Goal: Transaction & Acquisition: Purchase product/service

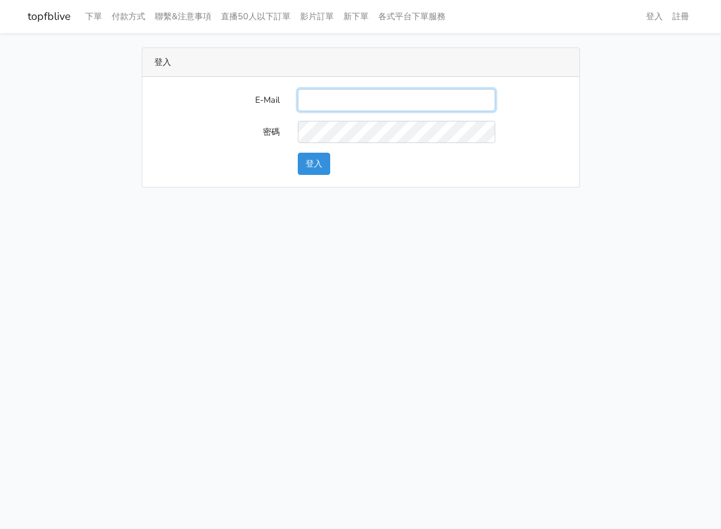
click at [378, 110] on input "E-Mail" at bounding box center [397, 100] width 198 height 22
type input "ks964816@gmail.com"
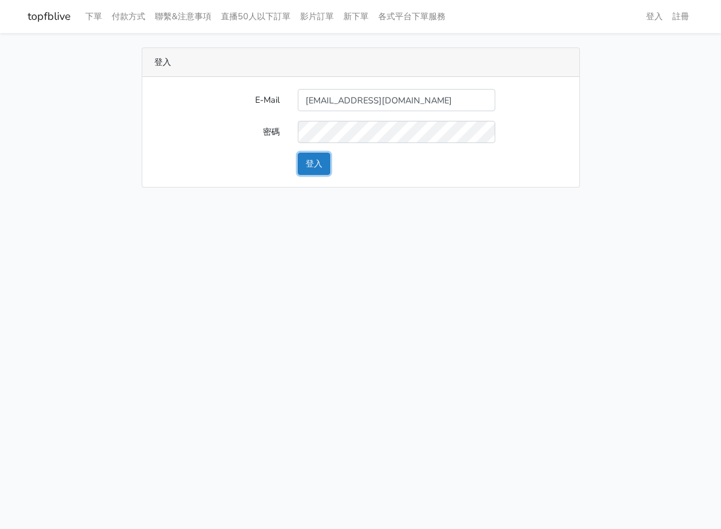
click at [320, 166] on button "登入" at bounding box center [314, 164] width 32 height 22
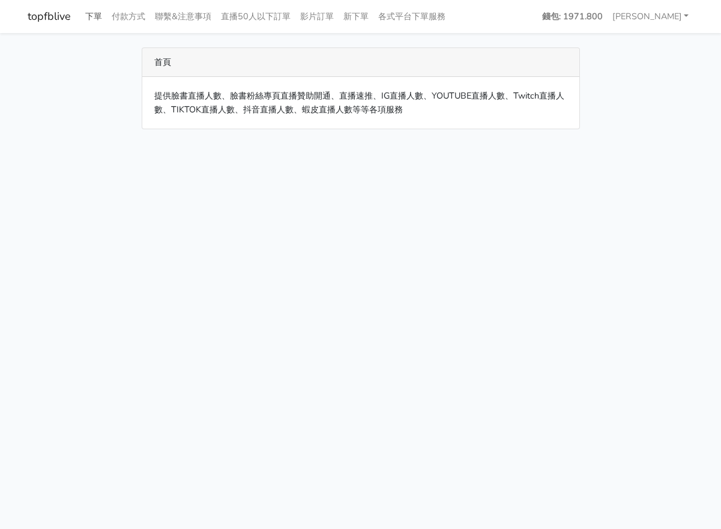
click at [96, 17] on link "下單" at bounding box center [93, 16] width 26 height 23
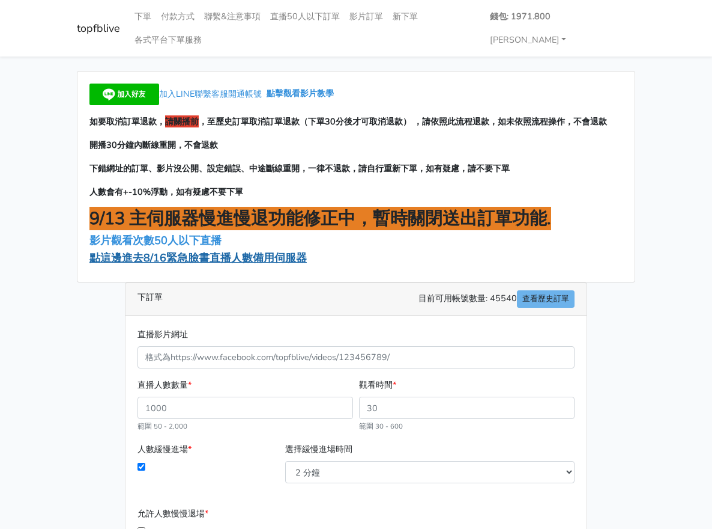
click at [193, 250] on span "點這邊進去8/16緊急臉書直播人數備用伺服器" at bounding box center [197, 257] width 217 height 14
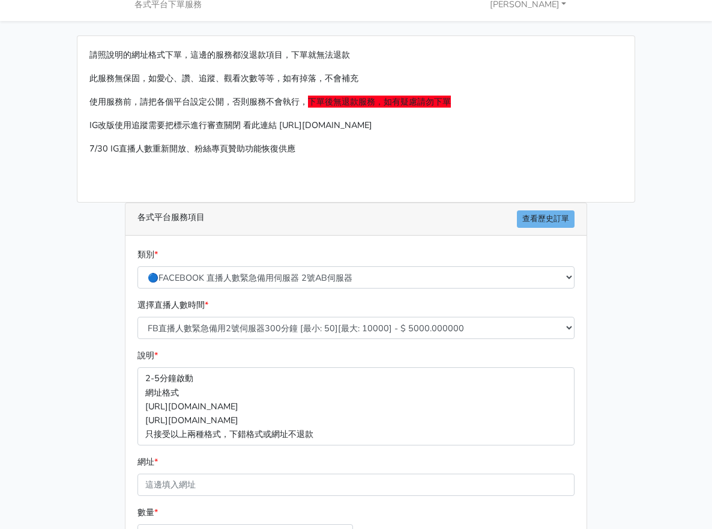
scroll to position [120, 0]
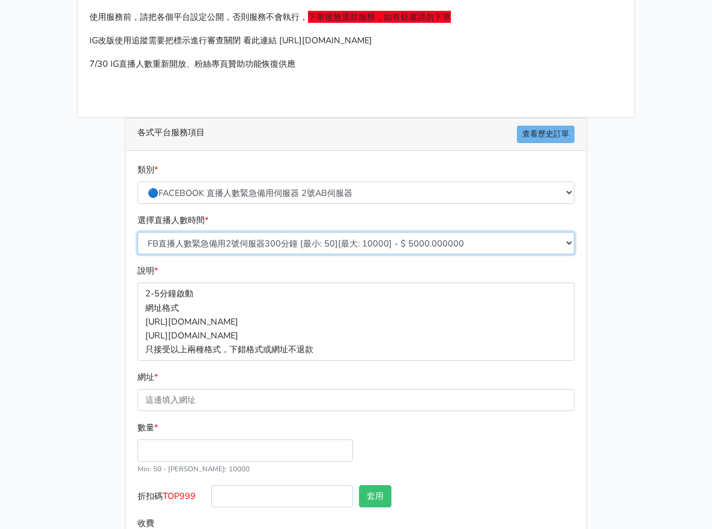
drag, startPoint x: 243, startPoint y: 217, endPoint x: 250, endPoint y: 238, distance: 22.2
click at [243, 232] on select "FB直播人數緊急備用2號伺服器300分鐘 [最小: 50][最大: 10000] - $ 5000.000000 FB直播人數緊急備用2號伺服器60分鐘 [最…" at bounding box center [356, 243] width 437 height 22
click at [259, 232] on select "FB直播人數緊急備用2號伺服器300分鐘 [最小: 50][最大: 10000] - $ 5000.000000 FB直播人數緊急備用2號伺服器60分鐘 [最…" at bounding box center [356, 243] width 437 height 22
select select "573"
click at [138, 232] on select "FB直播人數緊急備用2號伺服器300分鐘 [最小: 50][最大: 10000] - $ 5000.000000 FB直播人數緊急備用2號伺服器60分鐘 [最…" at bounding box center [356, 243] width 437 height 22
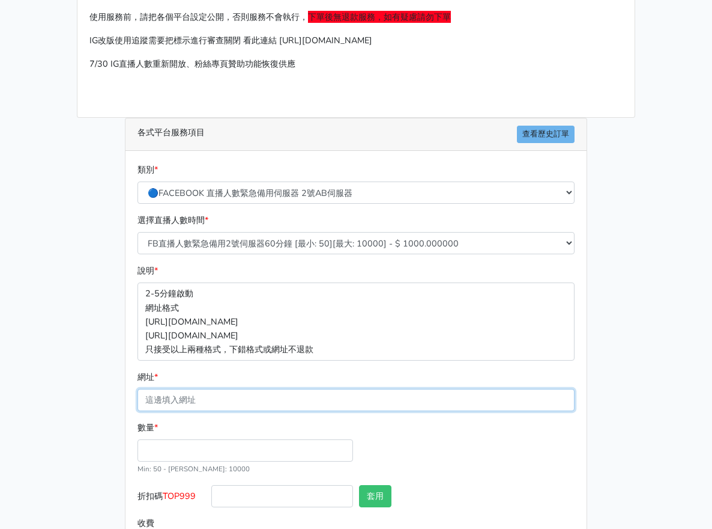
click at [215, 389] on input "網址 *" at bounding box center [356, 400] width 437 height 22
paste input "[URL][DOMAIN_NAME]"
type input "[URL][DOMAIN_NAME]"
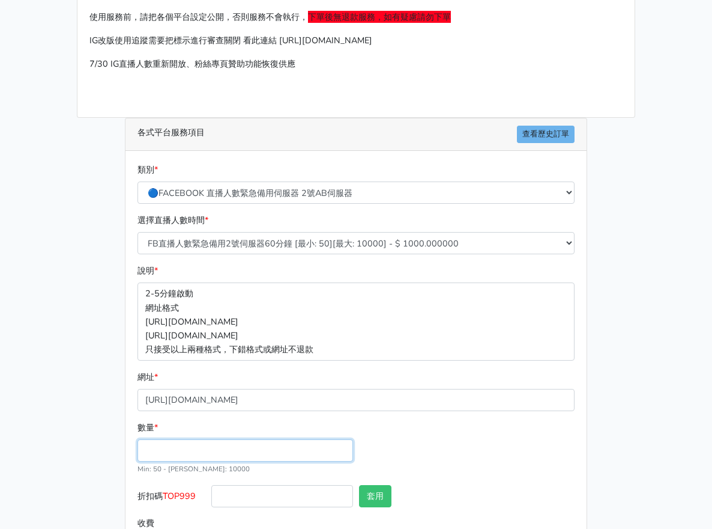
click at [297, 439] on input "數量 *" at bounding box center [246, 450] width 216 height 22
type input "50"
type input "50.000"
click at [567, 485] on input "text" at bounding box center [504, 496] width 142 height 22
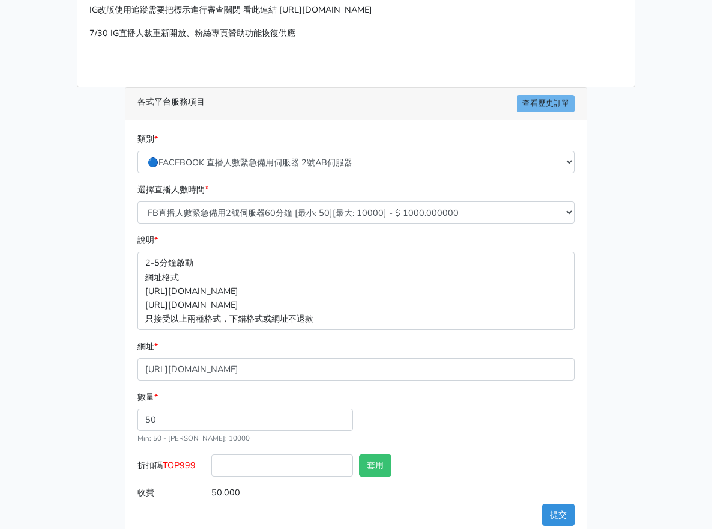
scroll to position [151, 0]
click at [553, 487] on div "類別 * 🔵FACEBOOK 直播人數緊急備用伺服器 2號AB伺服器 🔵FACEBOOK 網軍專用貼文留言 安全保密 🔵9/30 FACEBOOK 直播人數緩…" at bounding box center [356, 328] width 461 height 417
click at [575, 503] on button "提交" at bounding box center [558, 514] width 32 height 22
